Goal: Task Accomplishment & Management: Complete application form

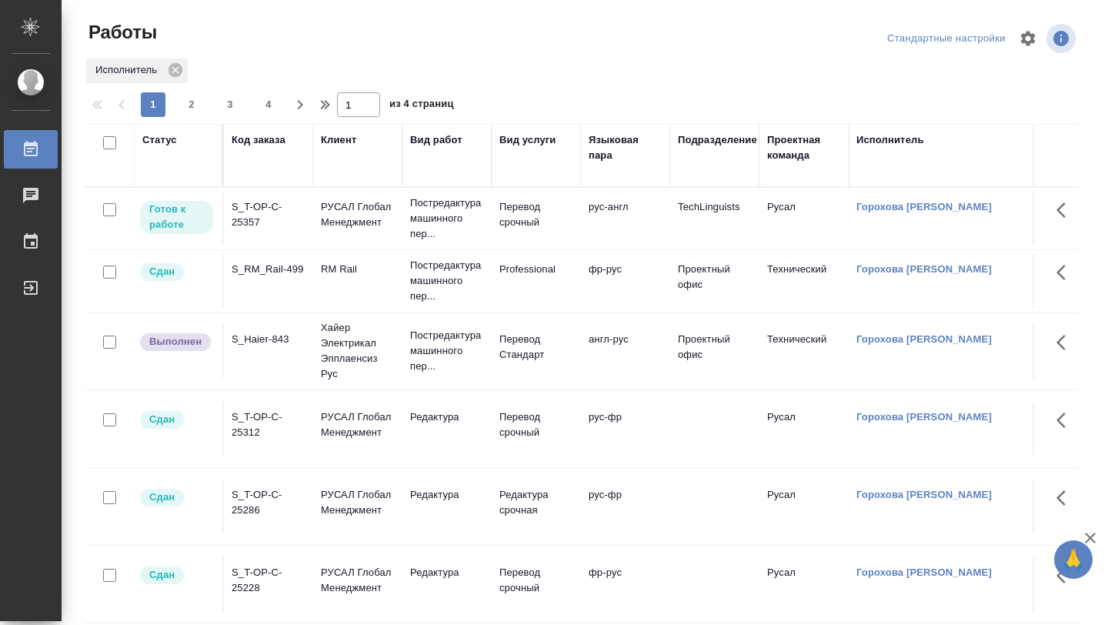
click at [285, 232] on td "S_T-OP-C-25357" at bounding box center [268, 219] width 89 height 54
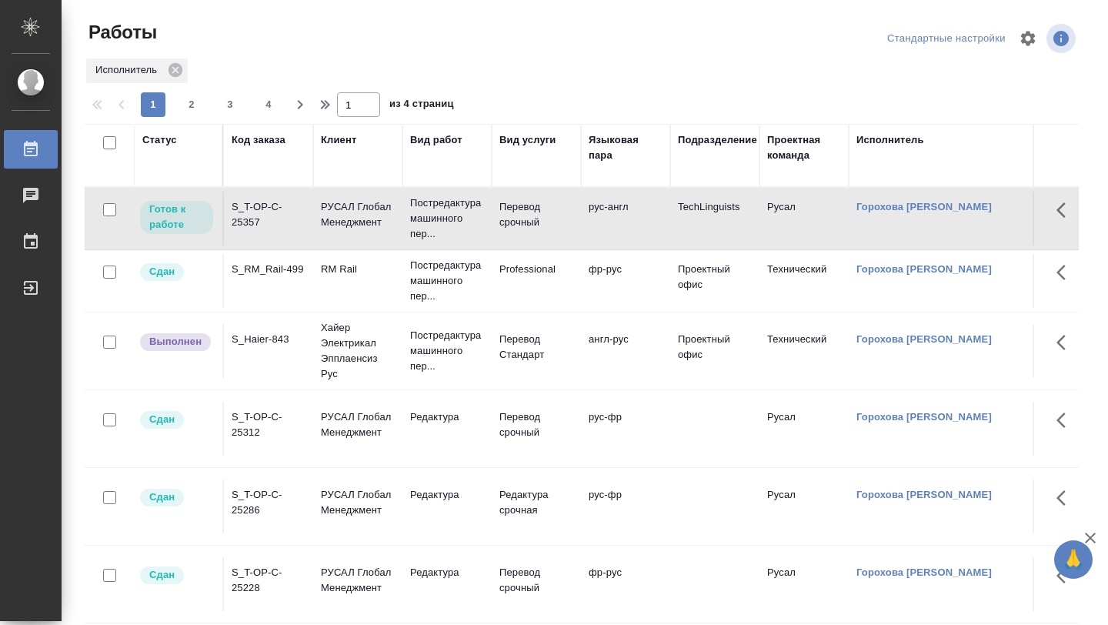
click at [285, 232] on td "S_T-OP-C-25357" at bounding box center [268, 219] width 89 height 54
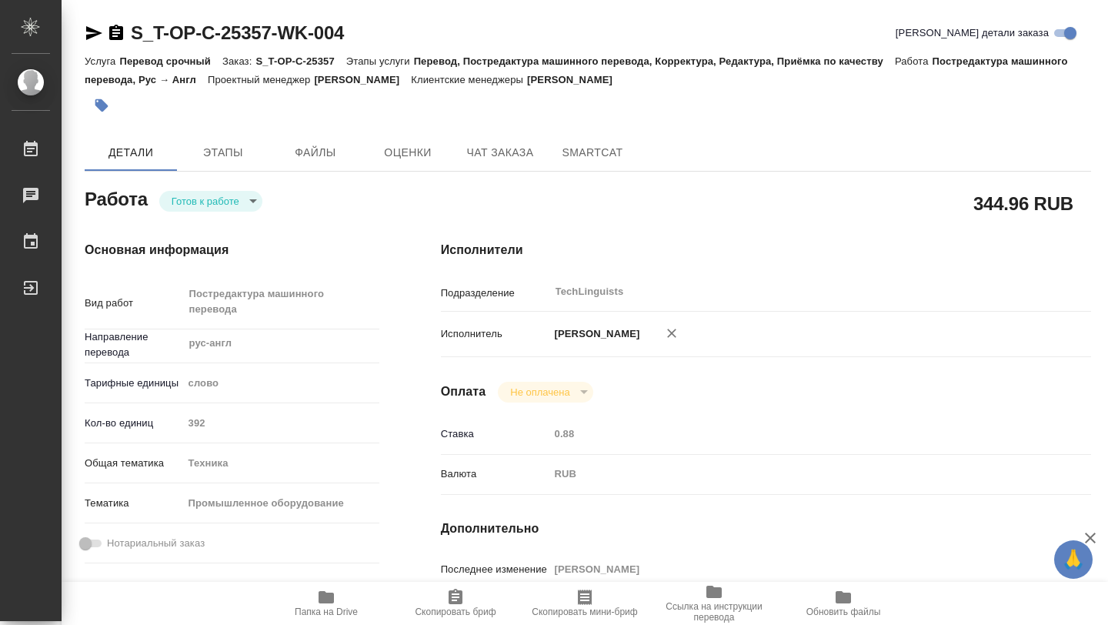
type textarea "x"
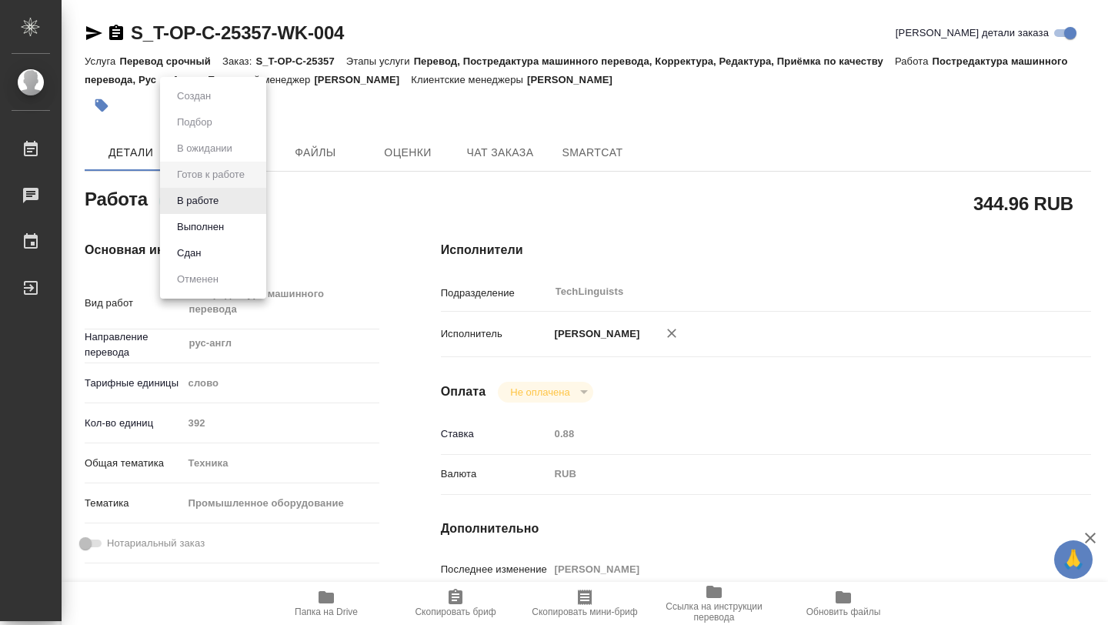
click at [252, 198] on body "🙏 .cls-1 fill:#fff; AWATERA Gorokhova Aleksandra Работы 0 Чаты График Выйти S_T…" at bounding box center [554, 312] width 1108 height 625
type textarea "x"
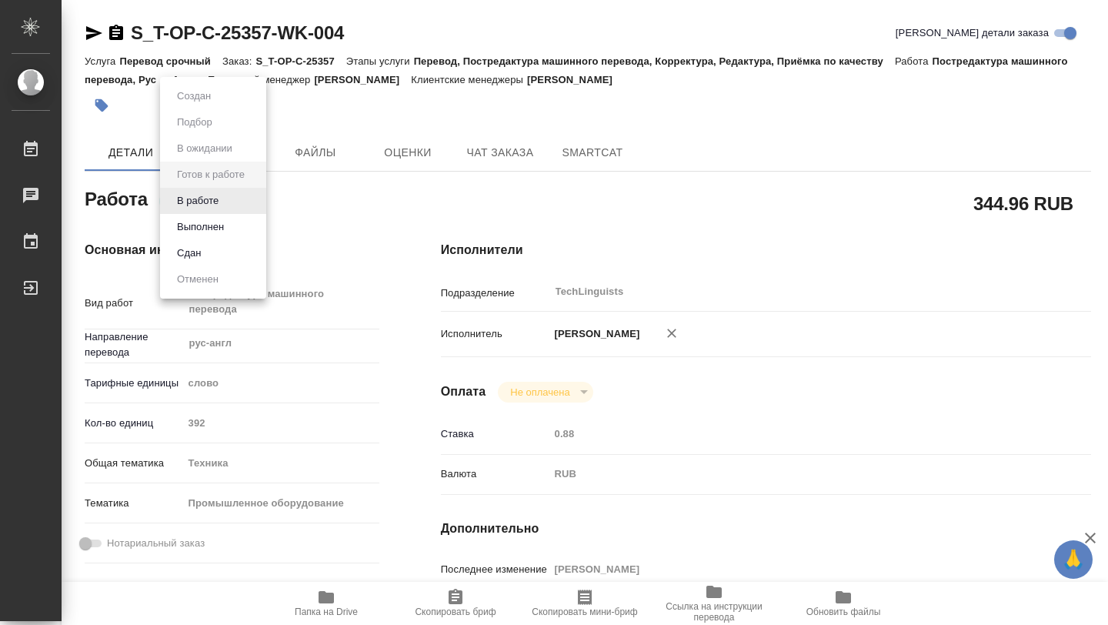
type textarea "x"
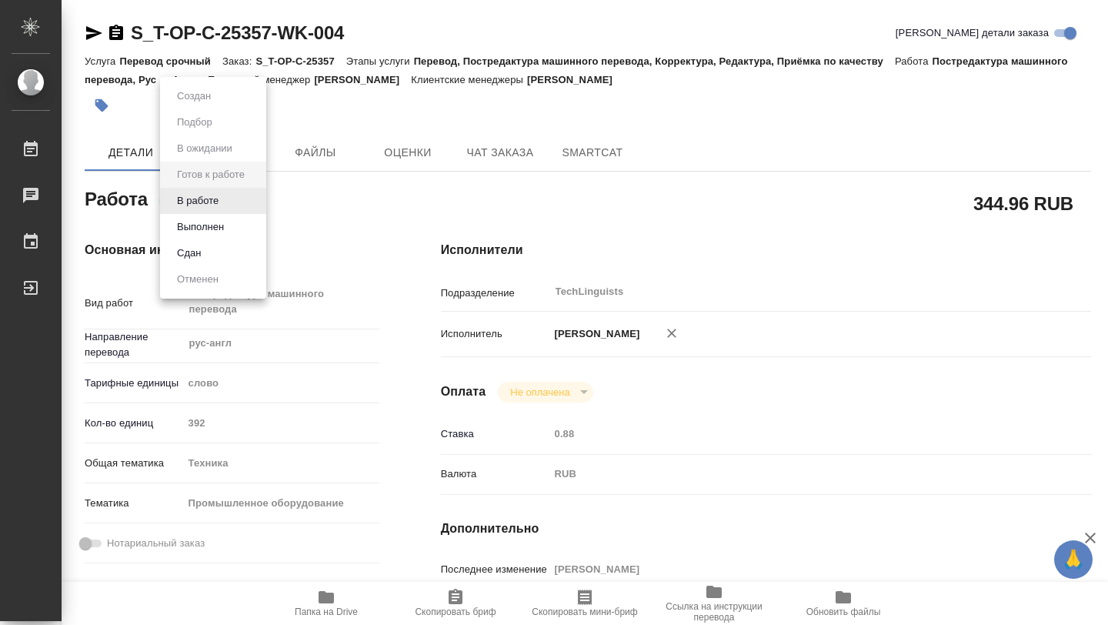
type textarea "x"
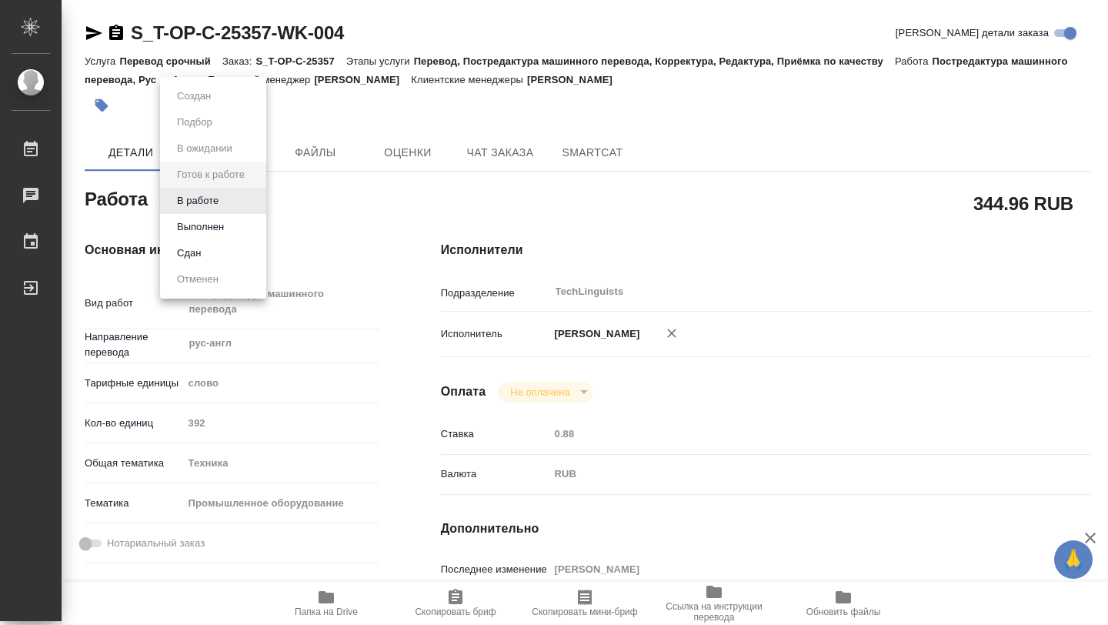
type textarea "x"
click at [231, 228] on li "Выполнен" at bounding box center [213, 227] width 106 height 26
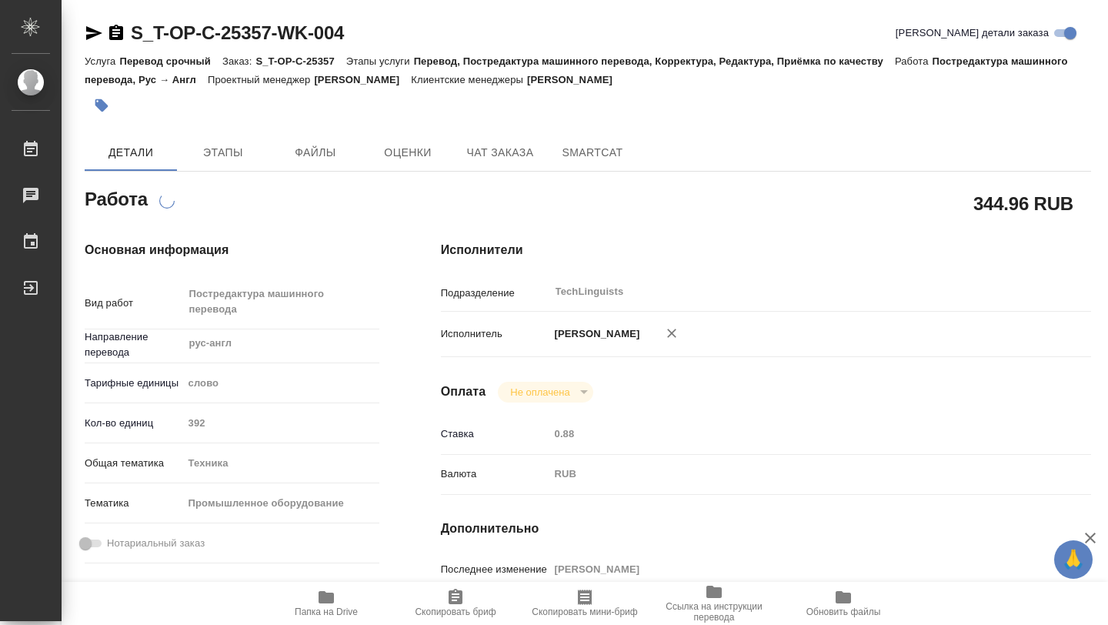
type textarea "x"
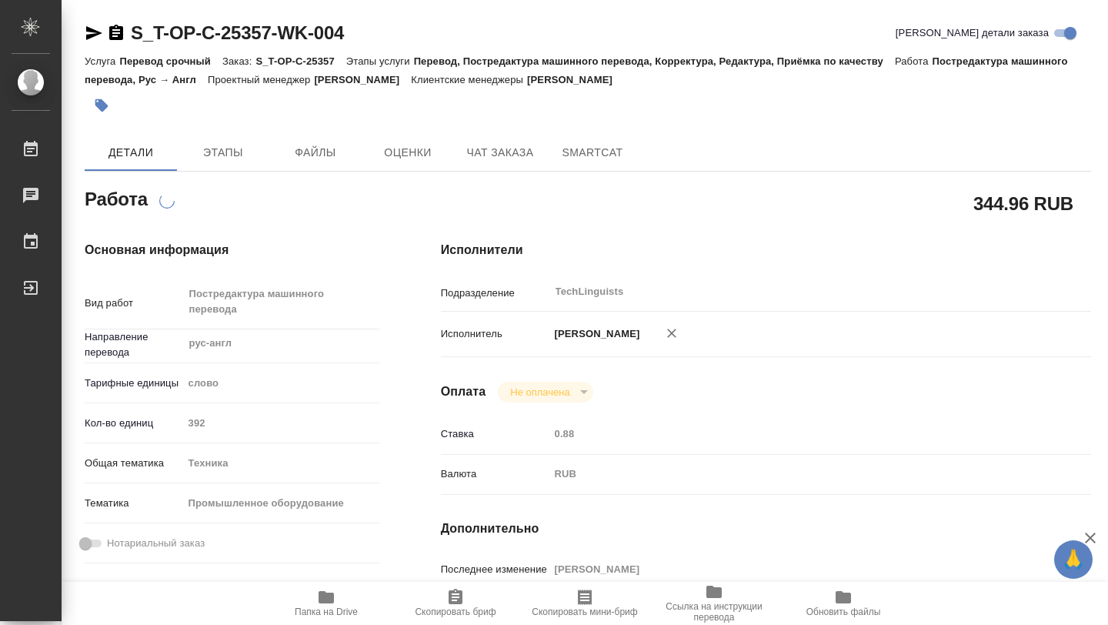
type textarea "x"
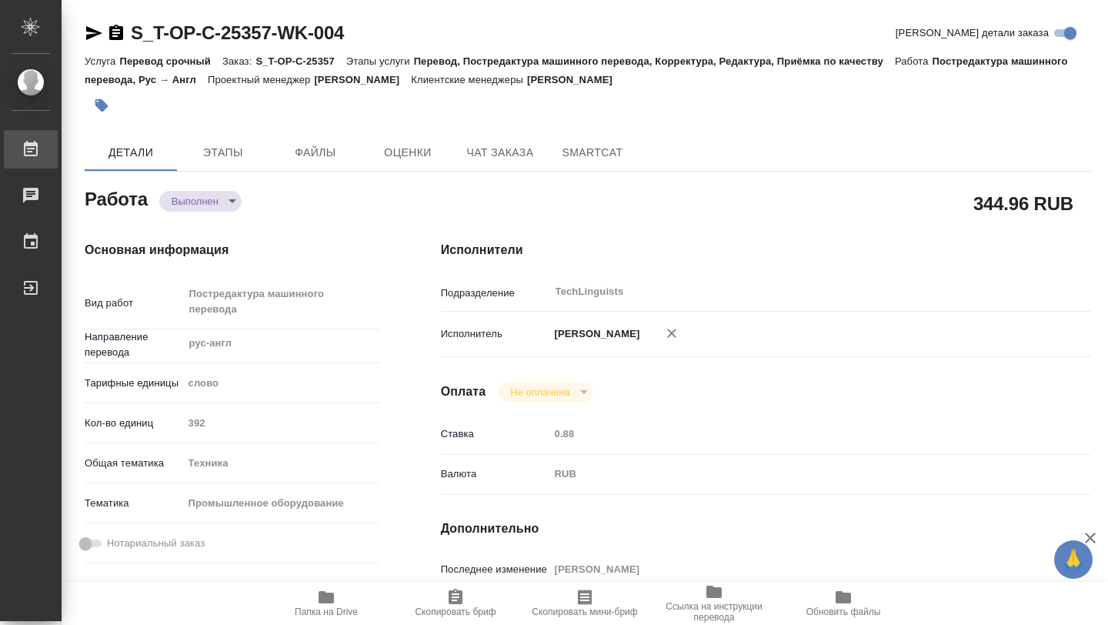
type textarea "x"
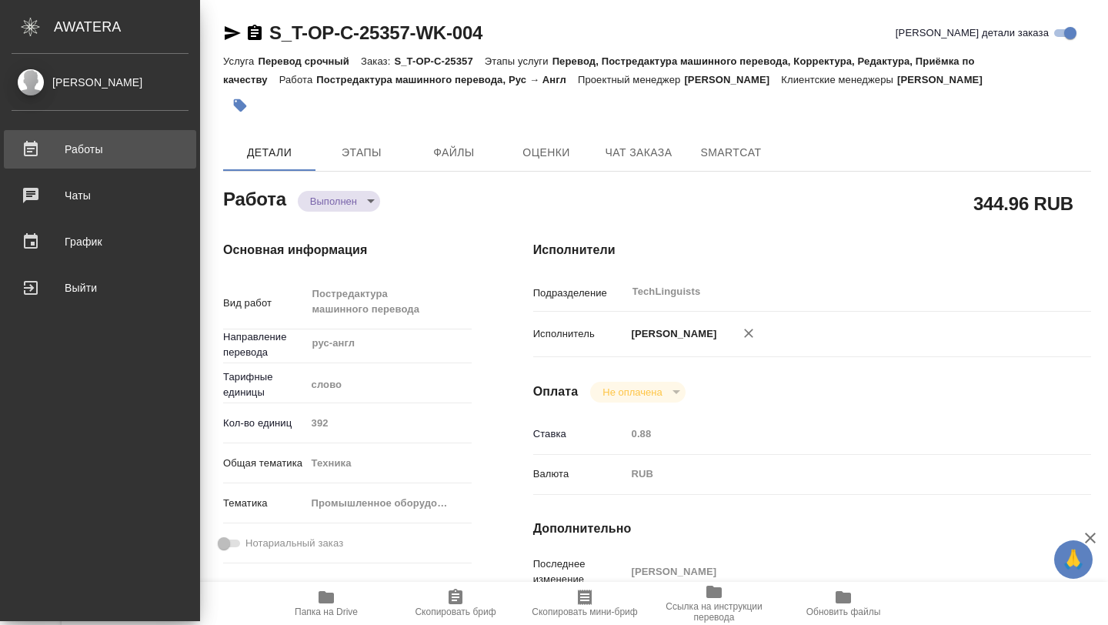
type textarea "x"
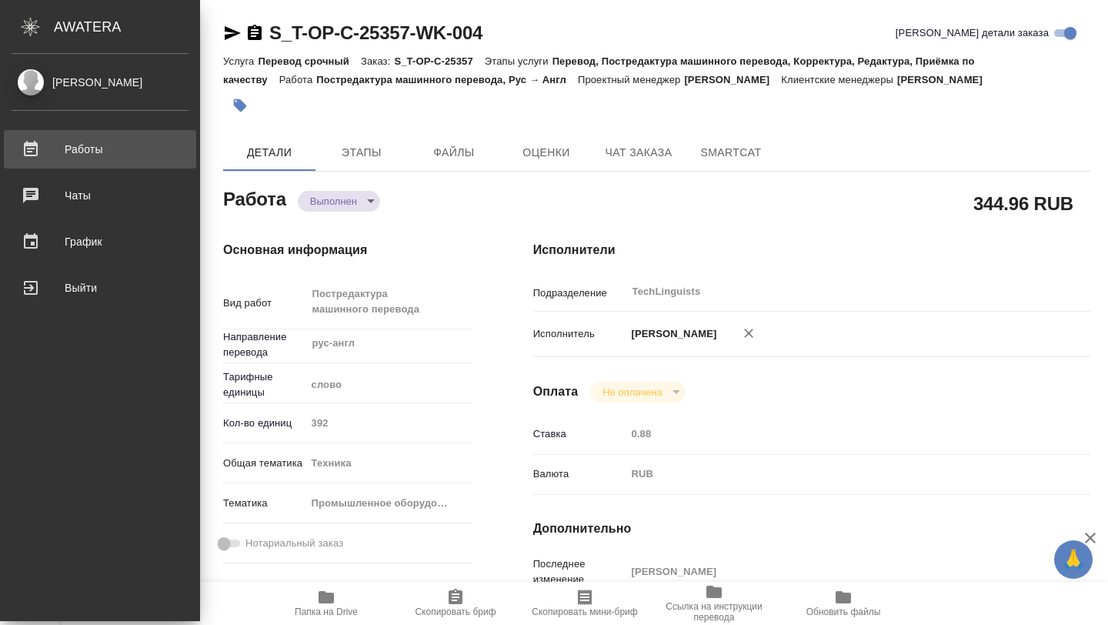
type textarea "x"
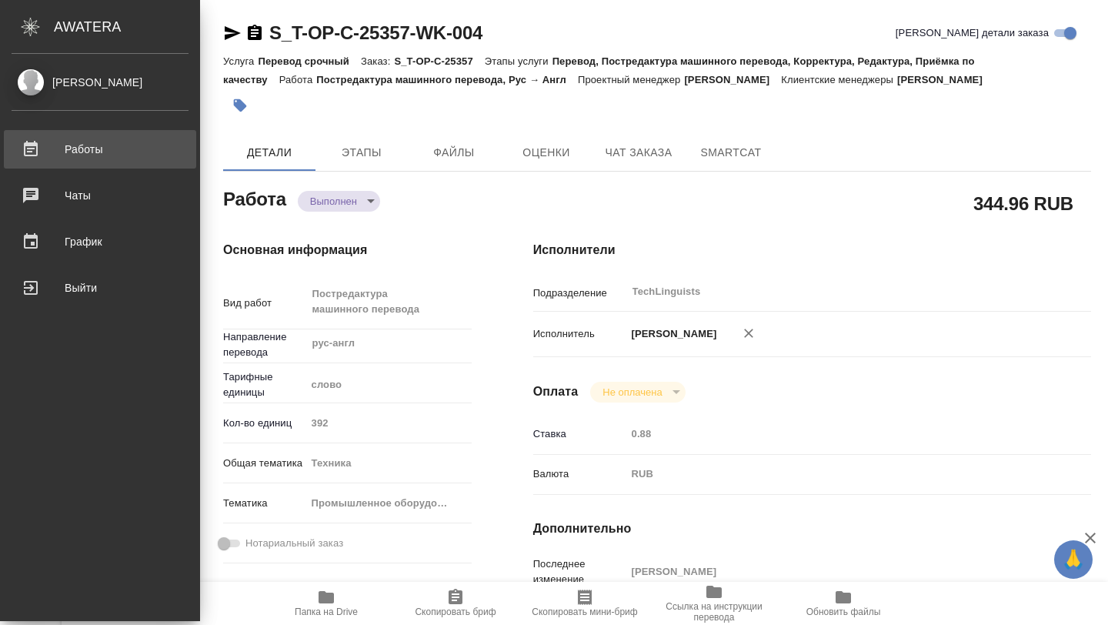
type textarea "x"
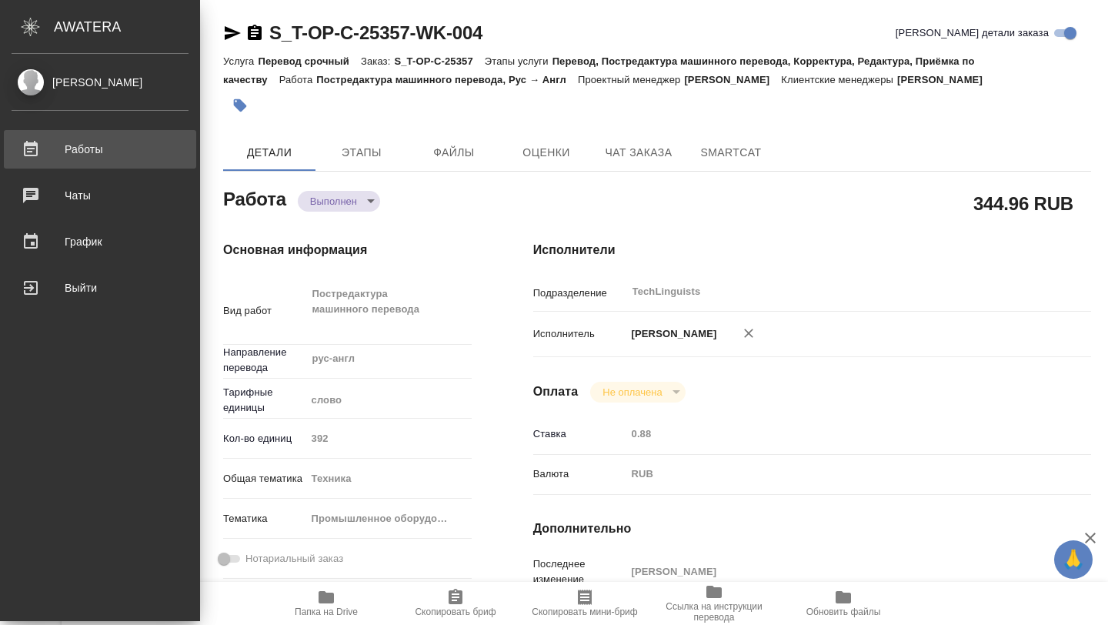
type textarea "x"
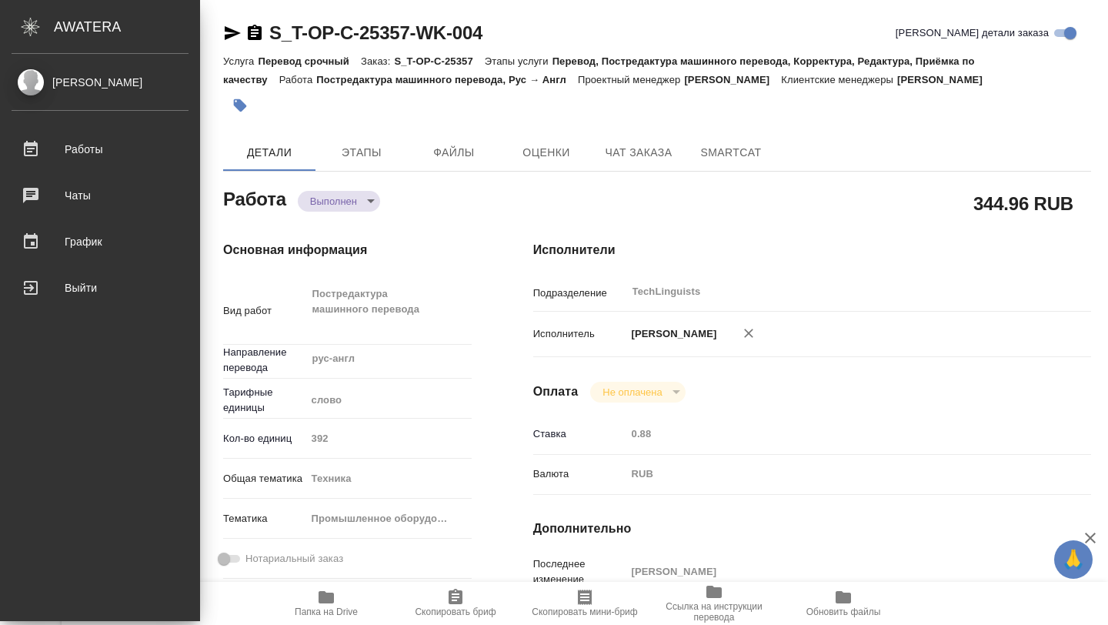
type textarea "x"
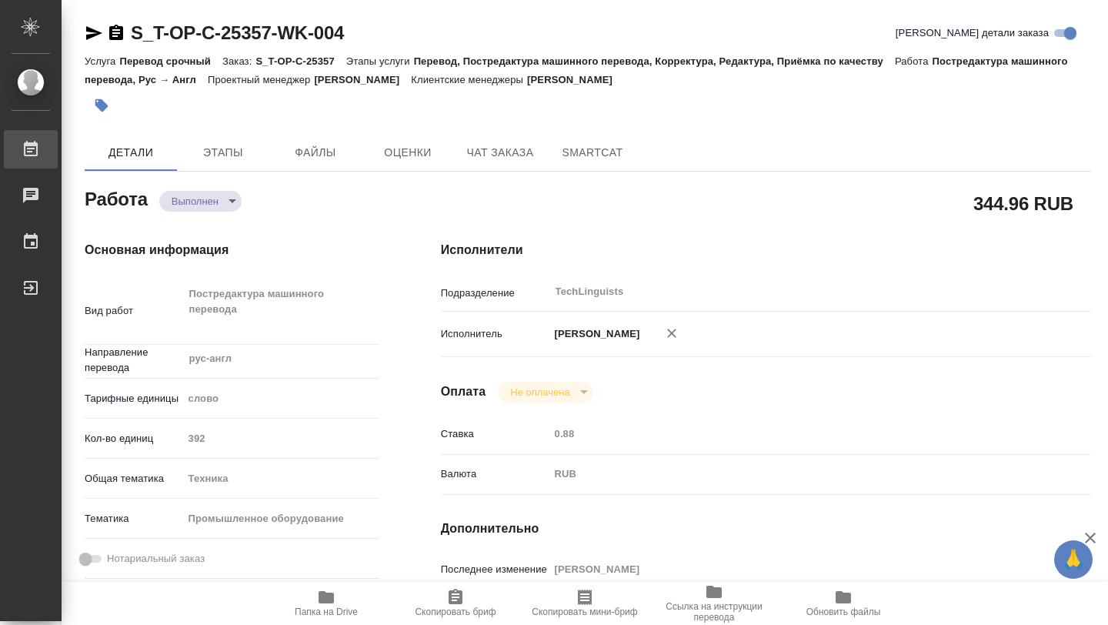
type textarea "x"
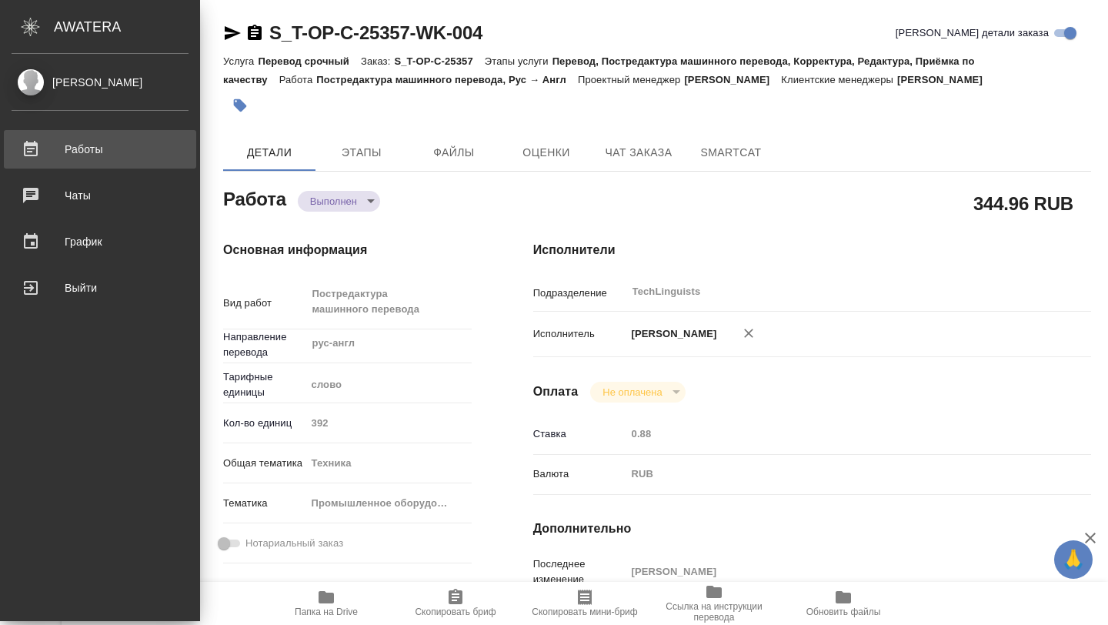
type textarea "x"
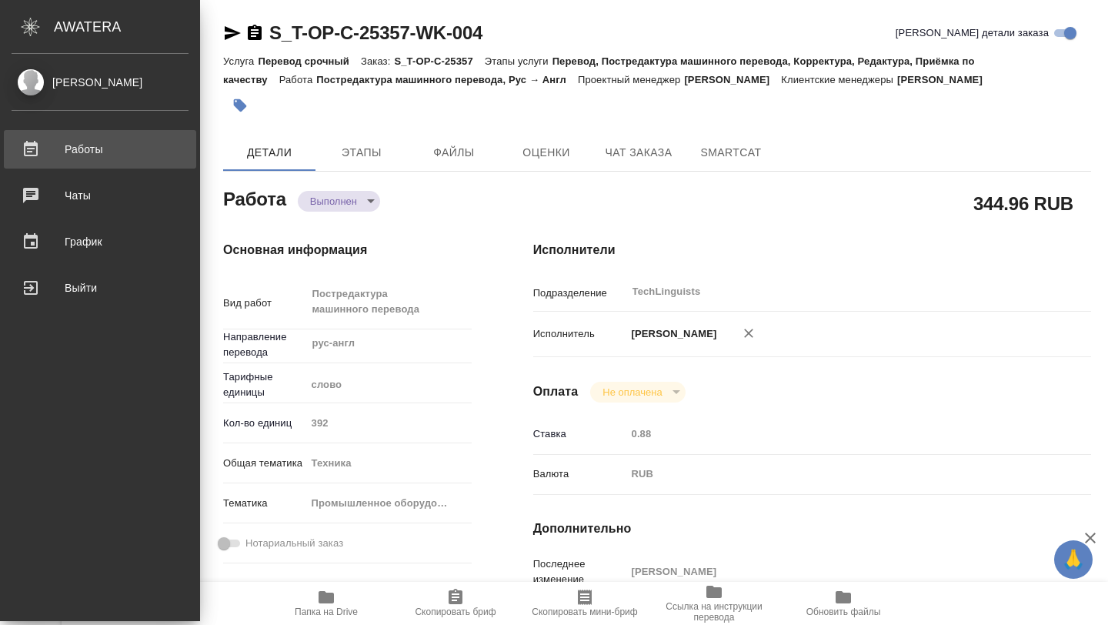
click at [42, 148] on div "Работы" at bounding box center [100, 149] width 177 height 23
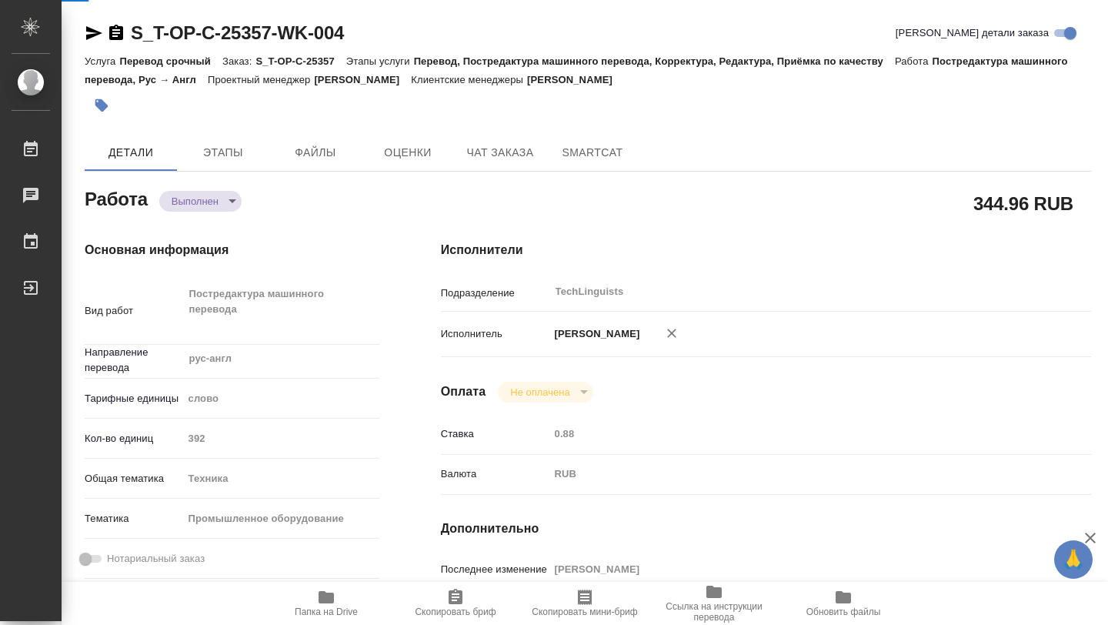
type textarea "x"
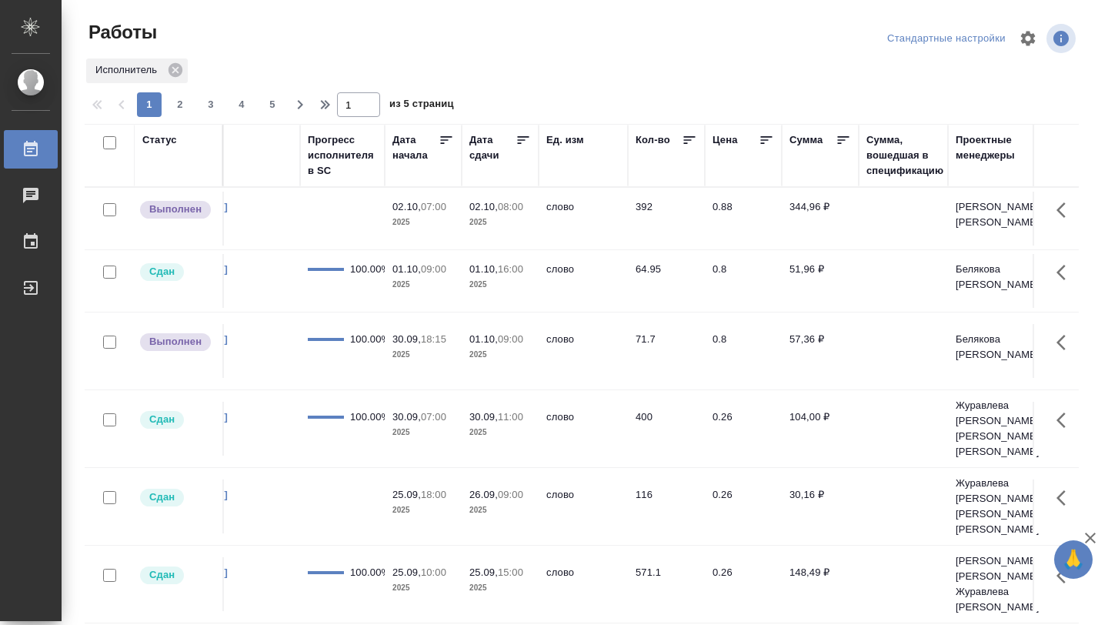
scroll to position [0, 772]
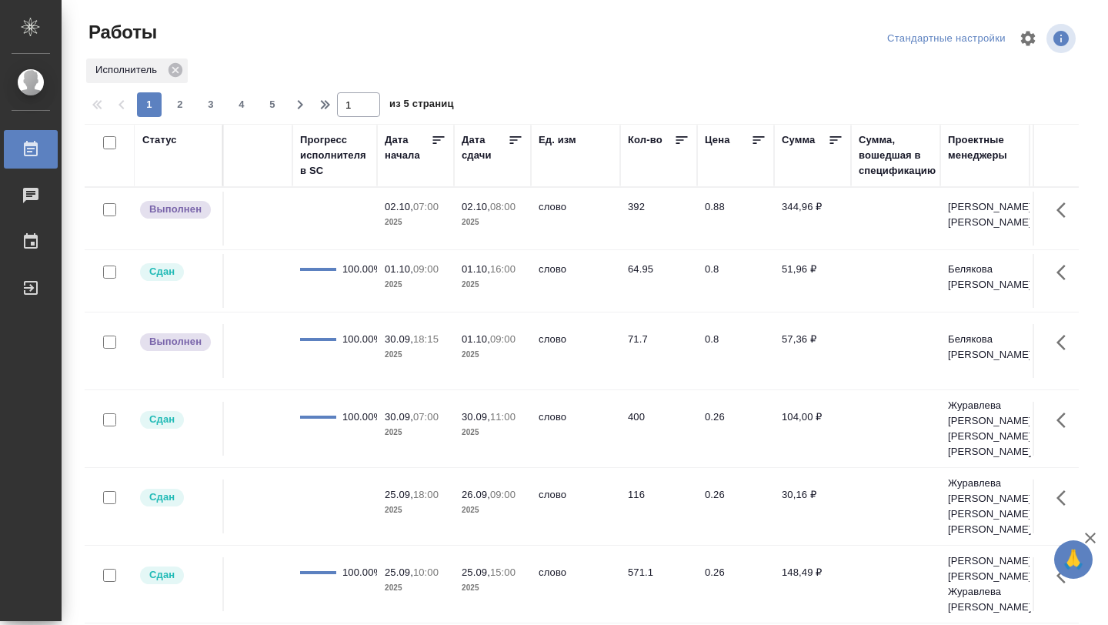
click at [514, 142] on icon at bounding box center [515, 139] width 15 height 15
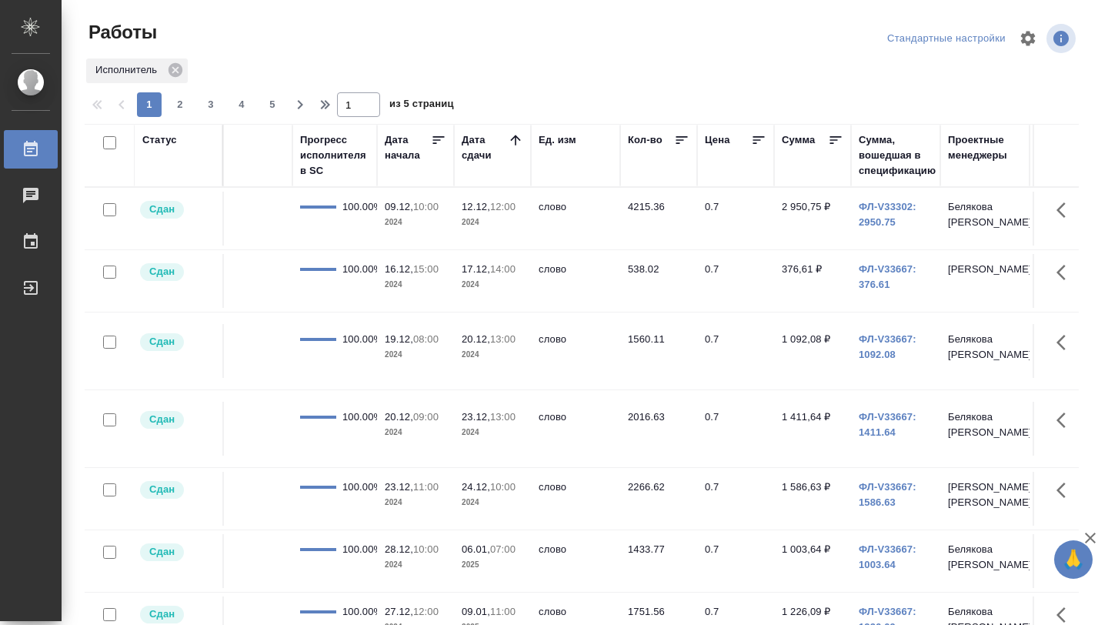
click at [515, 140] on icon at bounding box center [515, 140] width 10 height 10
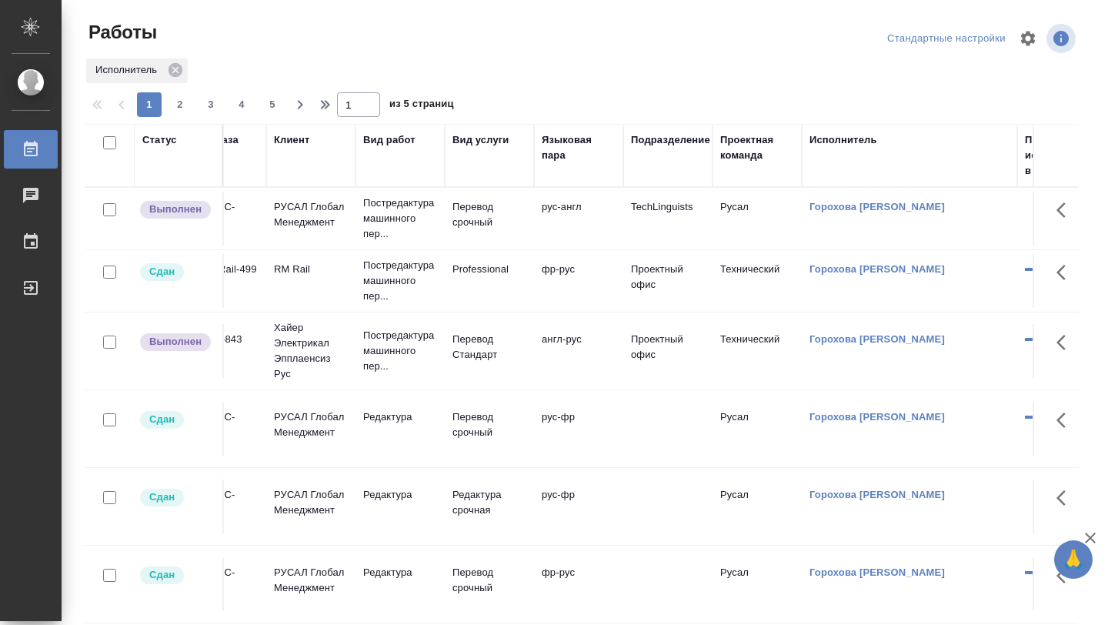
scroll to position [0, 0]
